Goal: Understand process/instructions: Learn how to perform a task or action

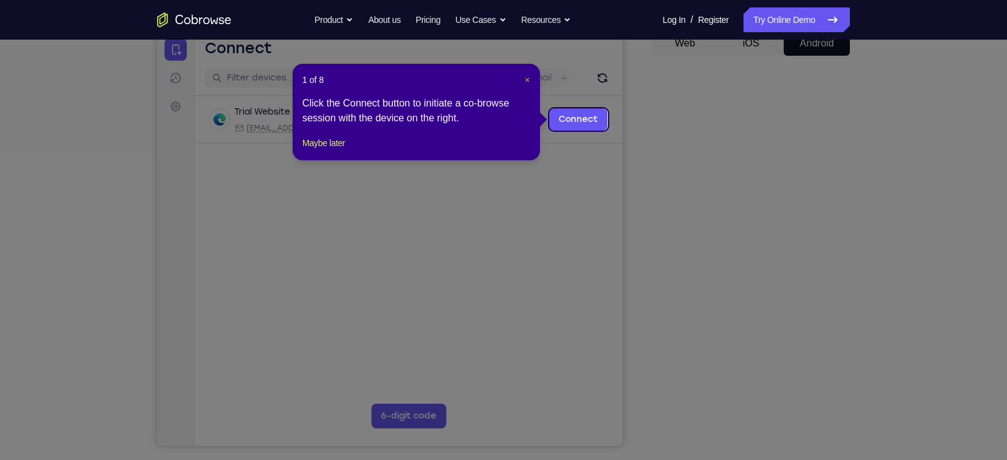
click at [525, 76] on span "×" at bounding box center [527, 80] width 5 height 10
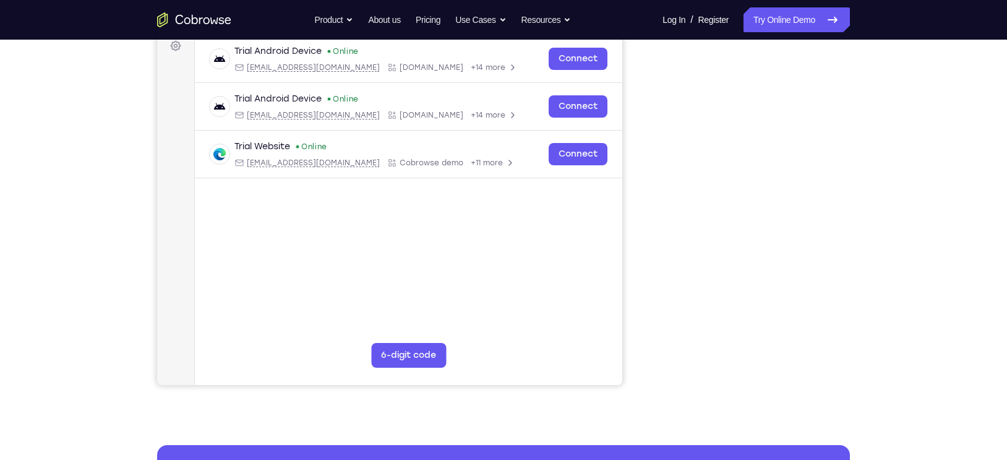
scroll to position [192, 0]
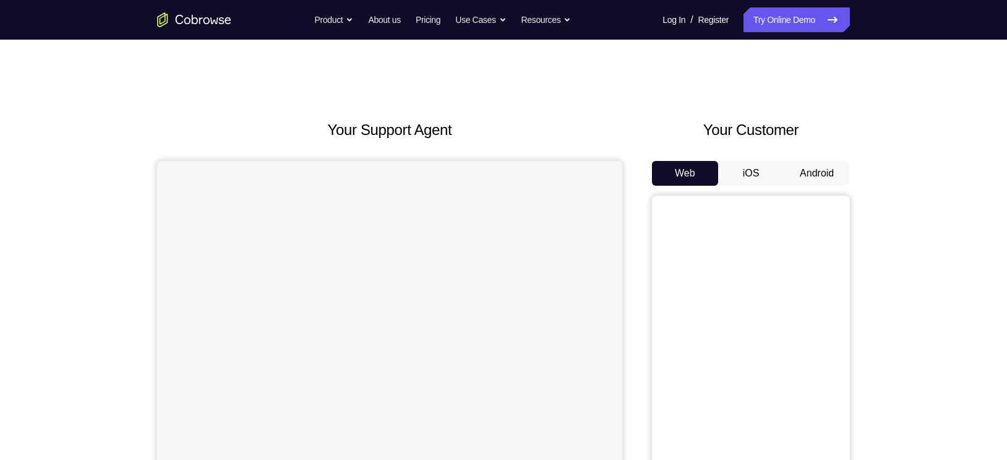
scroll to position [53, 0]
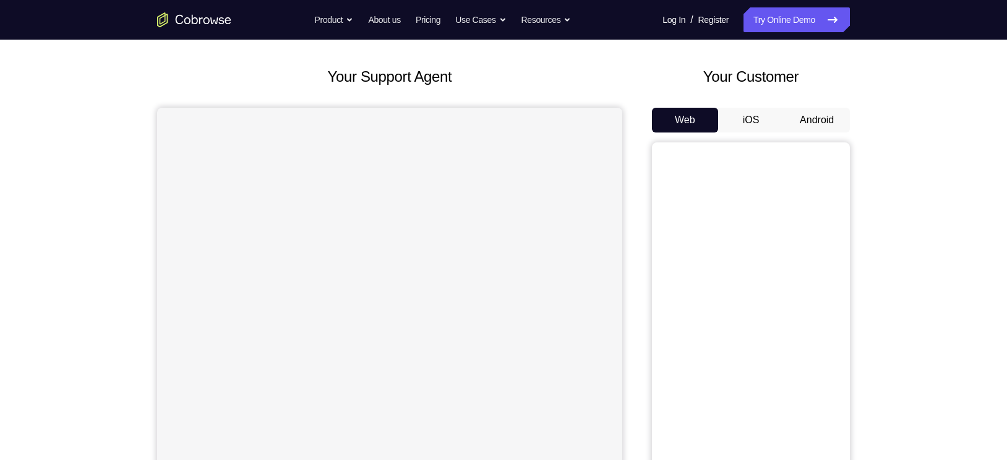
click at [797, 117] on button "Android" at bounding box center [817, 120] width 66 height 25
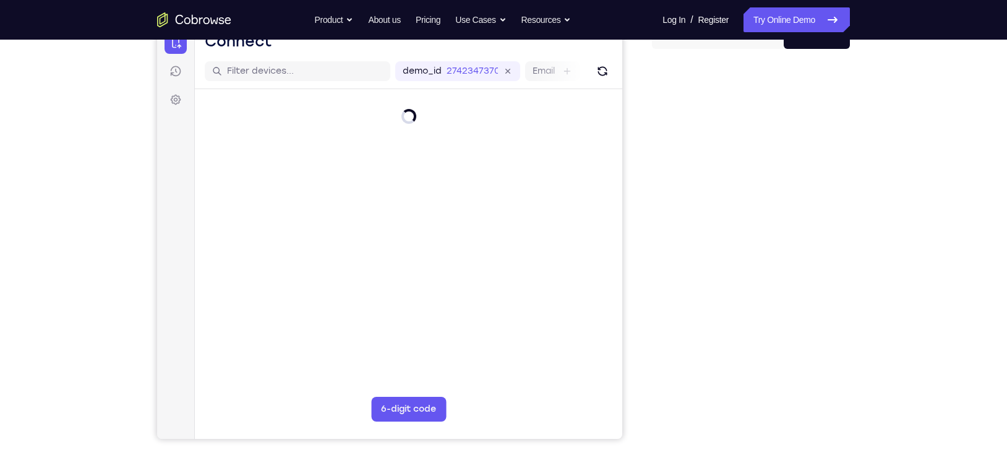
scroll to position [0, 0]
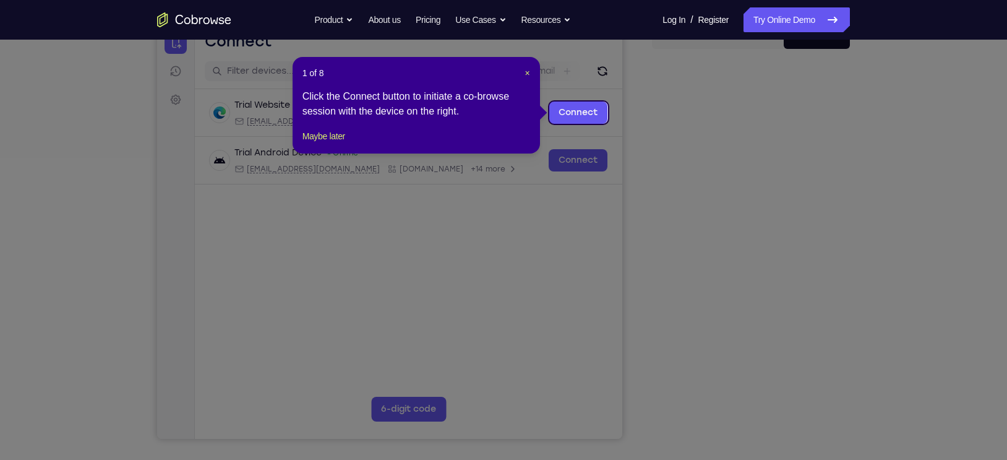
click at [743, 415] on icon at bounding box center [509, 230] width 1019 height 460
click at [526, 72] on span "×" at bounding box center [527, 73] width 5 height 10
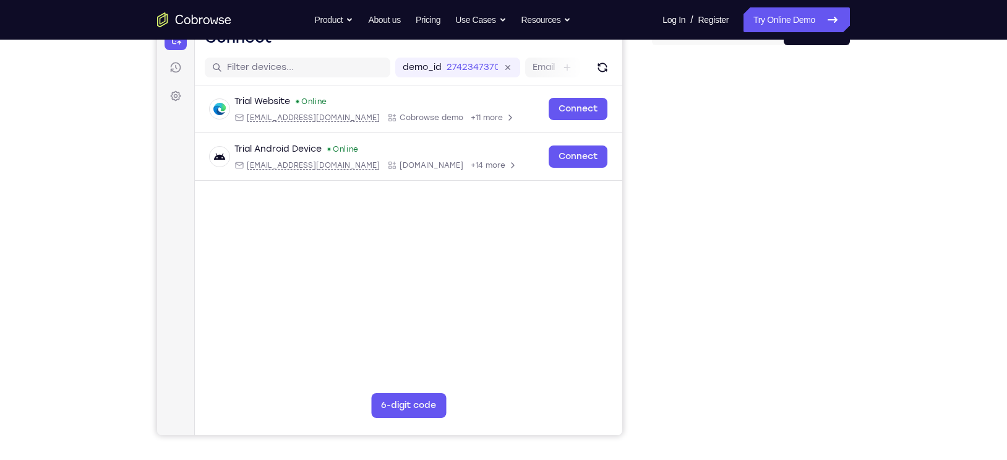
scroll to position [141, 0]
drag, startPoint x: 843, startPoint y: 268, endPoint x: 643, endPoint y: 307, distance: 203.6
click at [643, 307] on div "Your Support Agent Your Customer Web iOS Android" at bounding box center [503, 206] width 693 height 457
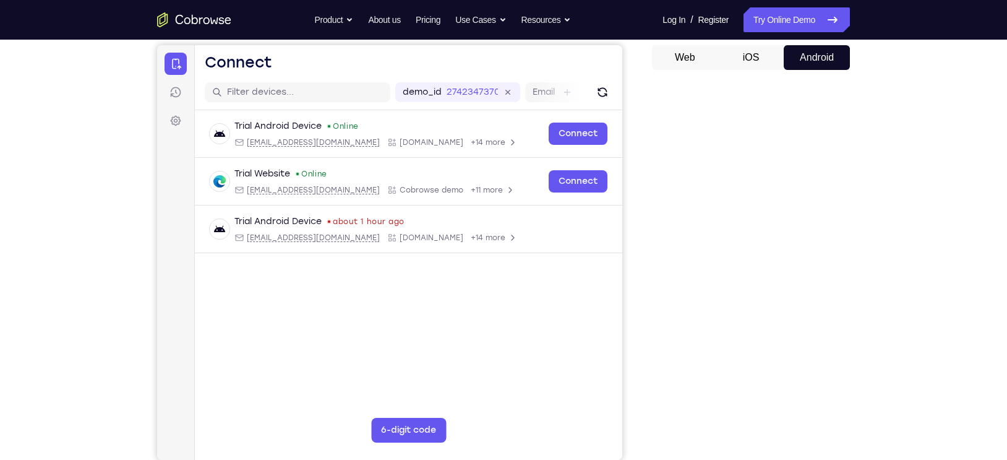
scroll to position [118, 0]
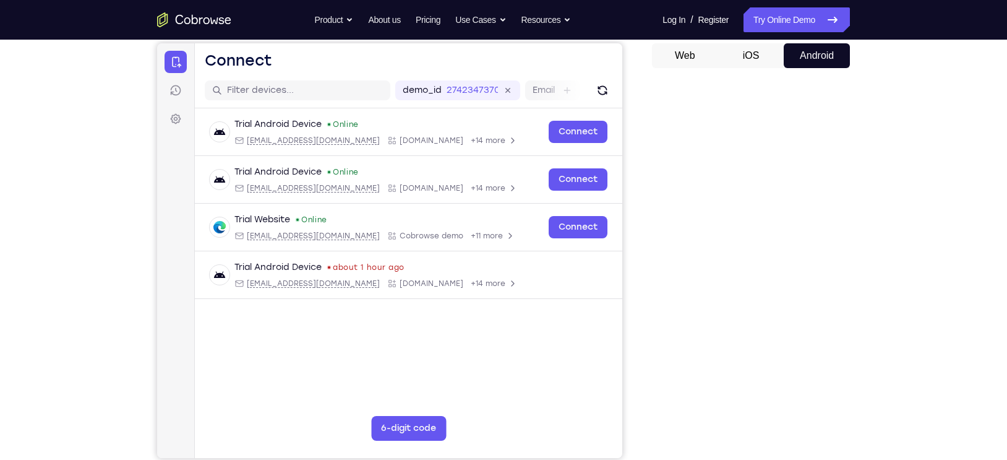
click at [0, 0] on div at bounding box center [0, 0] width 0 height 0
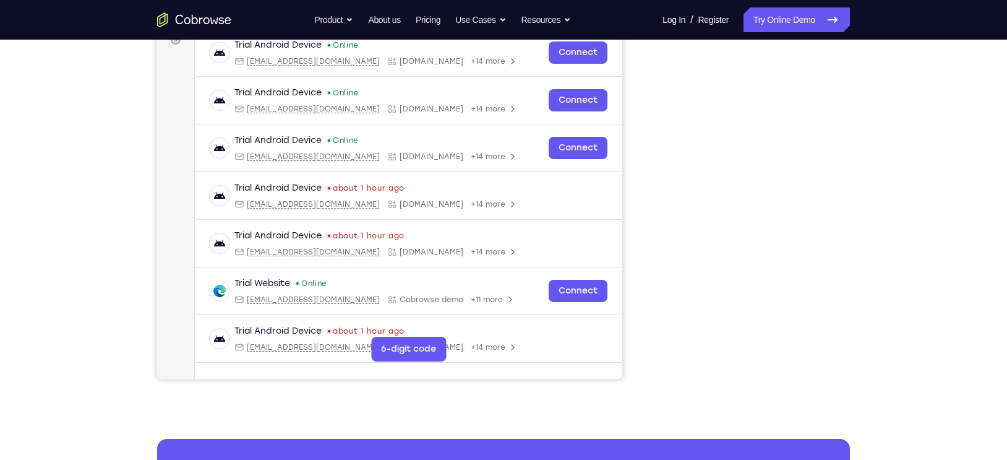
scroll to position [198, 0]
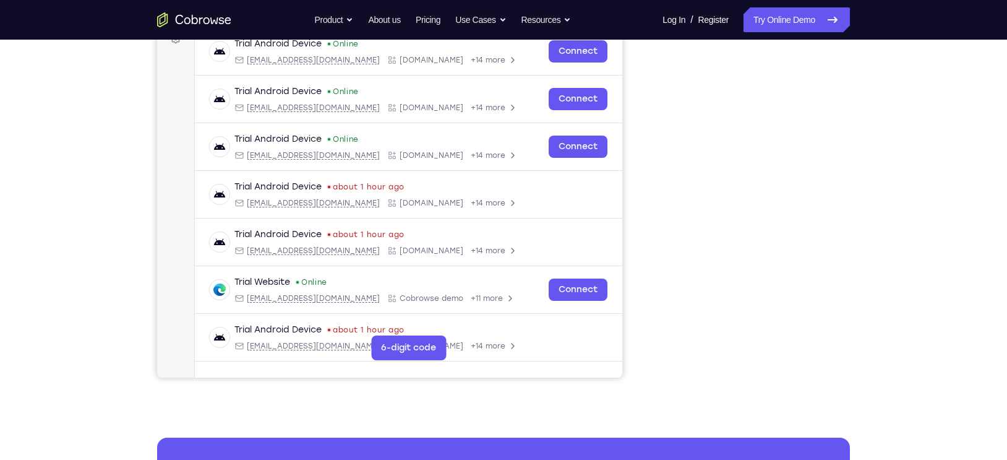
drag, startPoint x: 891, startPoint y: 223, endPoint x: 651, endPoint y: 288, distance: 248.6
click at [652, 288] on div at bounding box center [751, 188] width 198 height 380
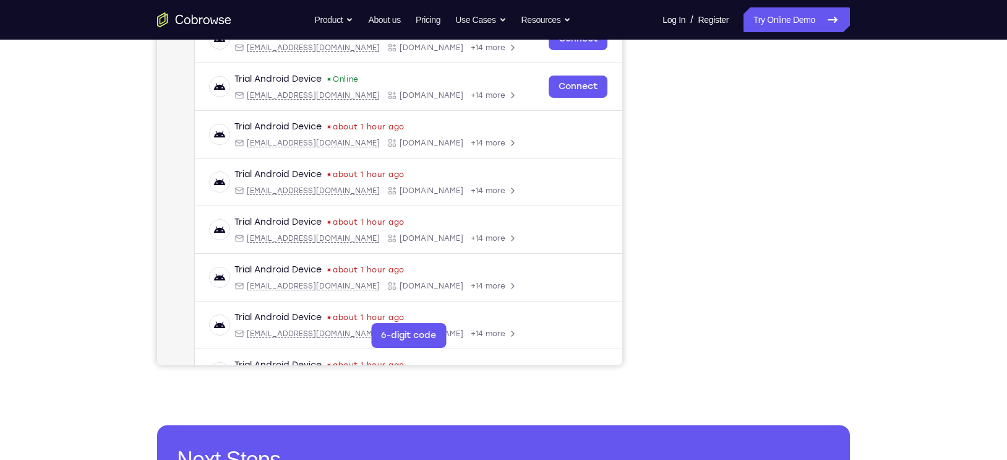
scroll to position [178, 0]
